Goal: Transaction & Acquisition: Purchase product/service

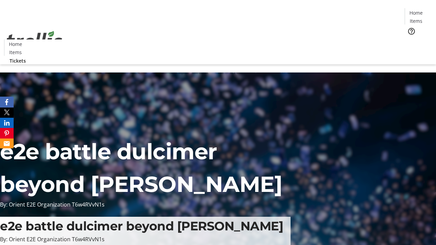
click at [410, 40] on span "Tickets" at bounding box center [418, 43] width 16 height 7
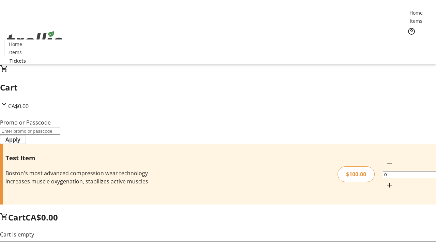
click at [386, 181] on mat-icon "Increment by one" at bounding box center [390, 185] width 8 height 8
type input "1"
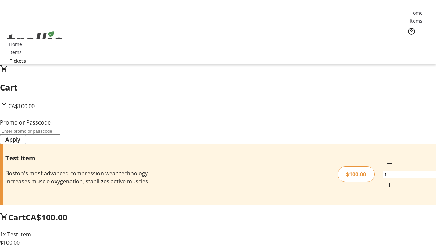
type input "FLAT"
